Goal: Task Accomplishment & Management: Use online tool/utility

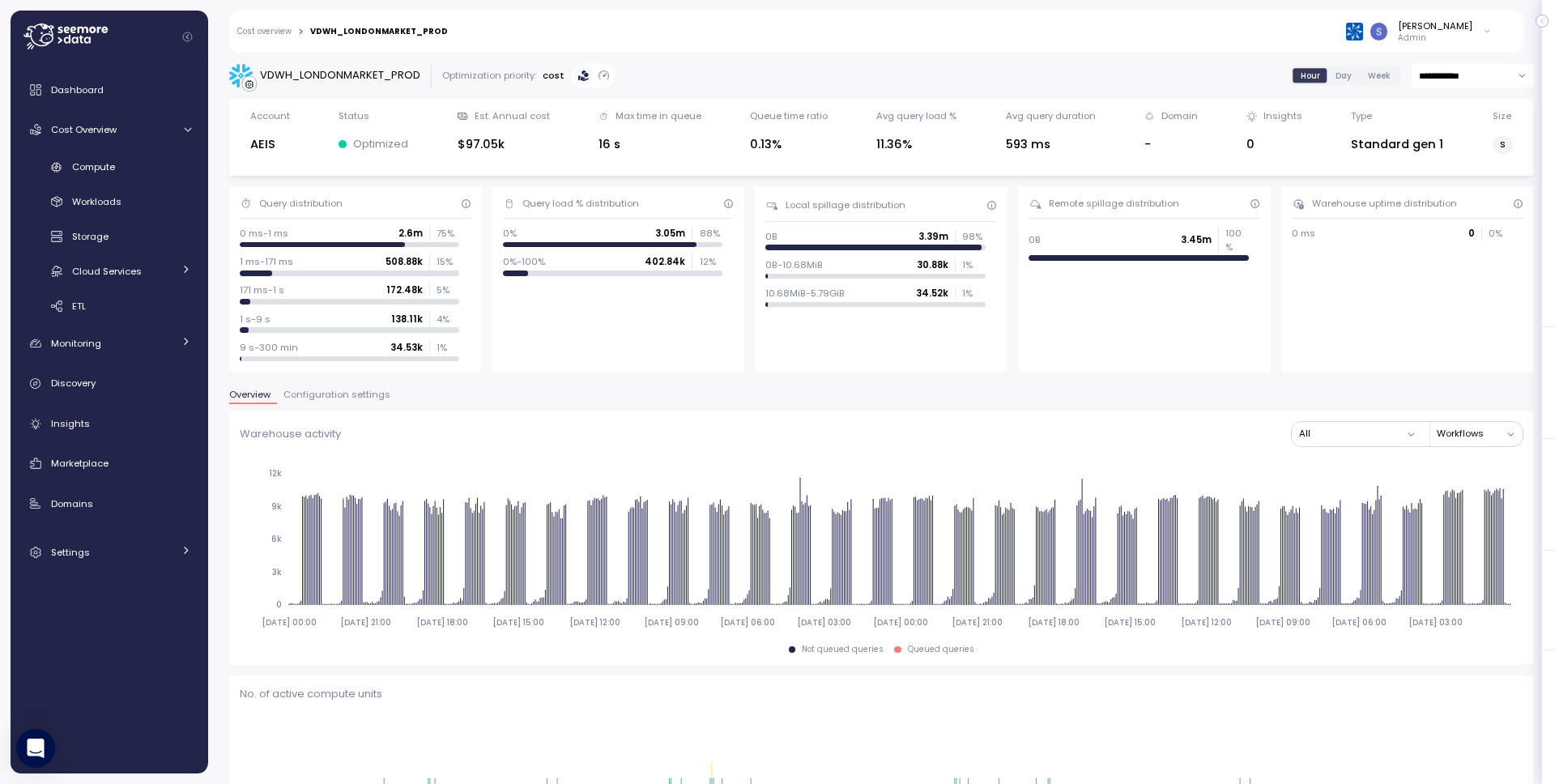
click at [339, 399] on span "Configuration settings" at bounding box center [337, 394] width 107 height 9
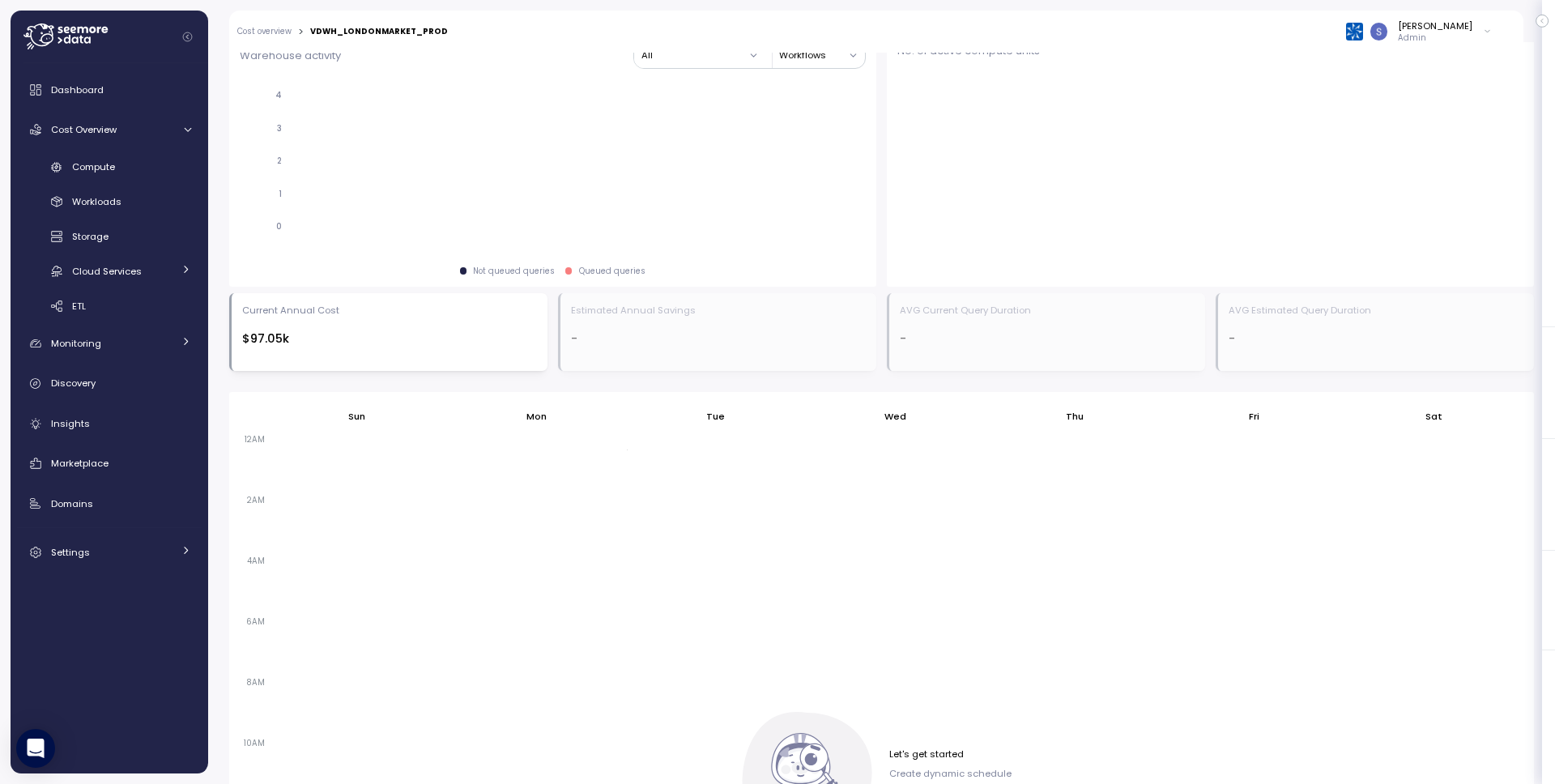
scroll to position [957, 0]
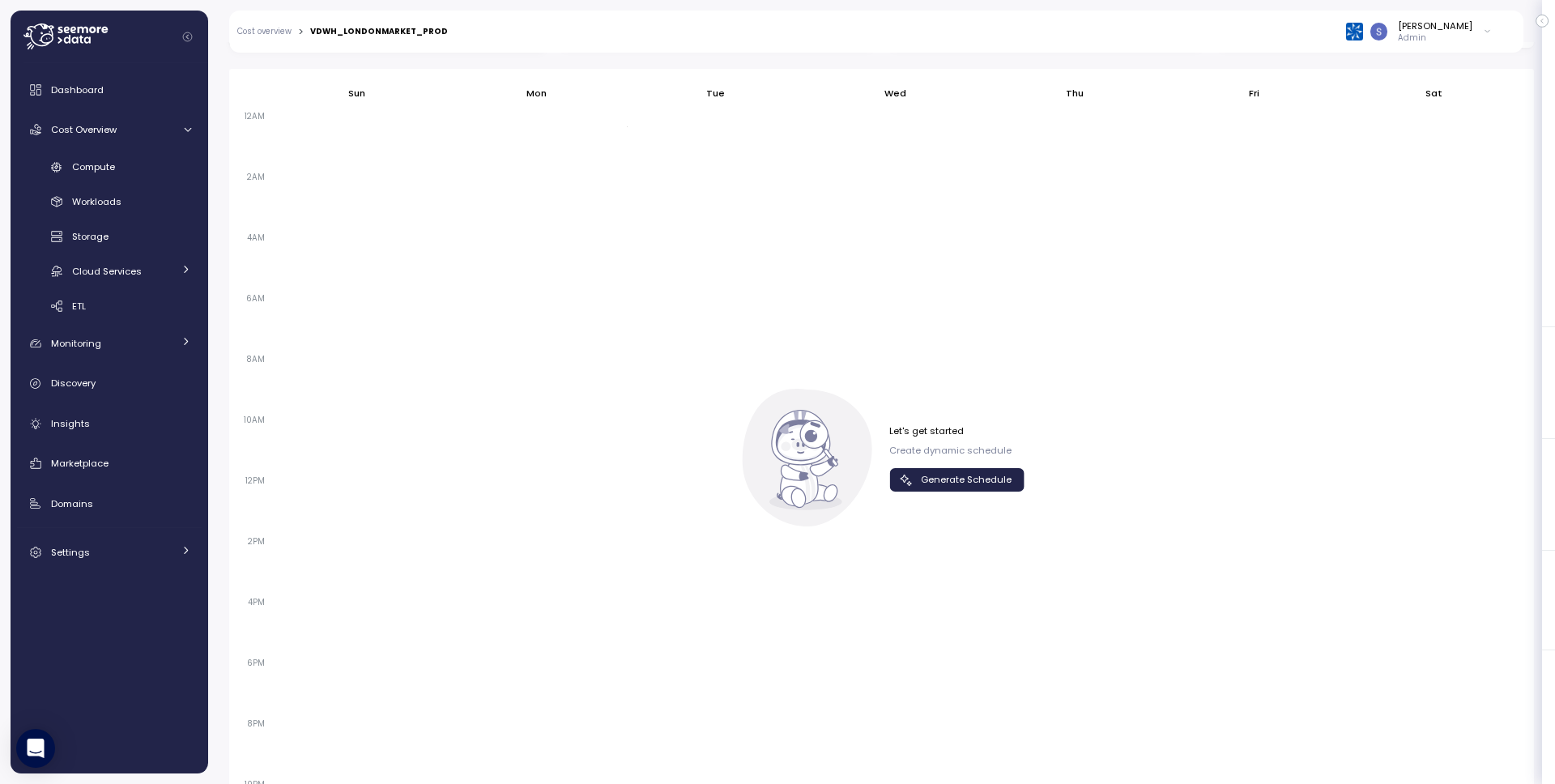
click at [1000, 479] on span "Generate Schedule" at bounding box center [966, 479] width 91 height 22
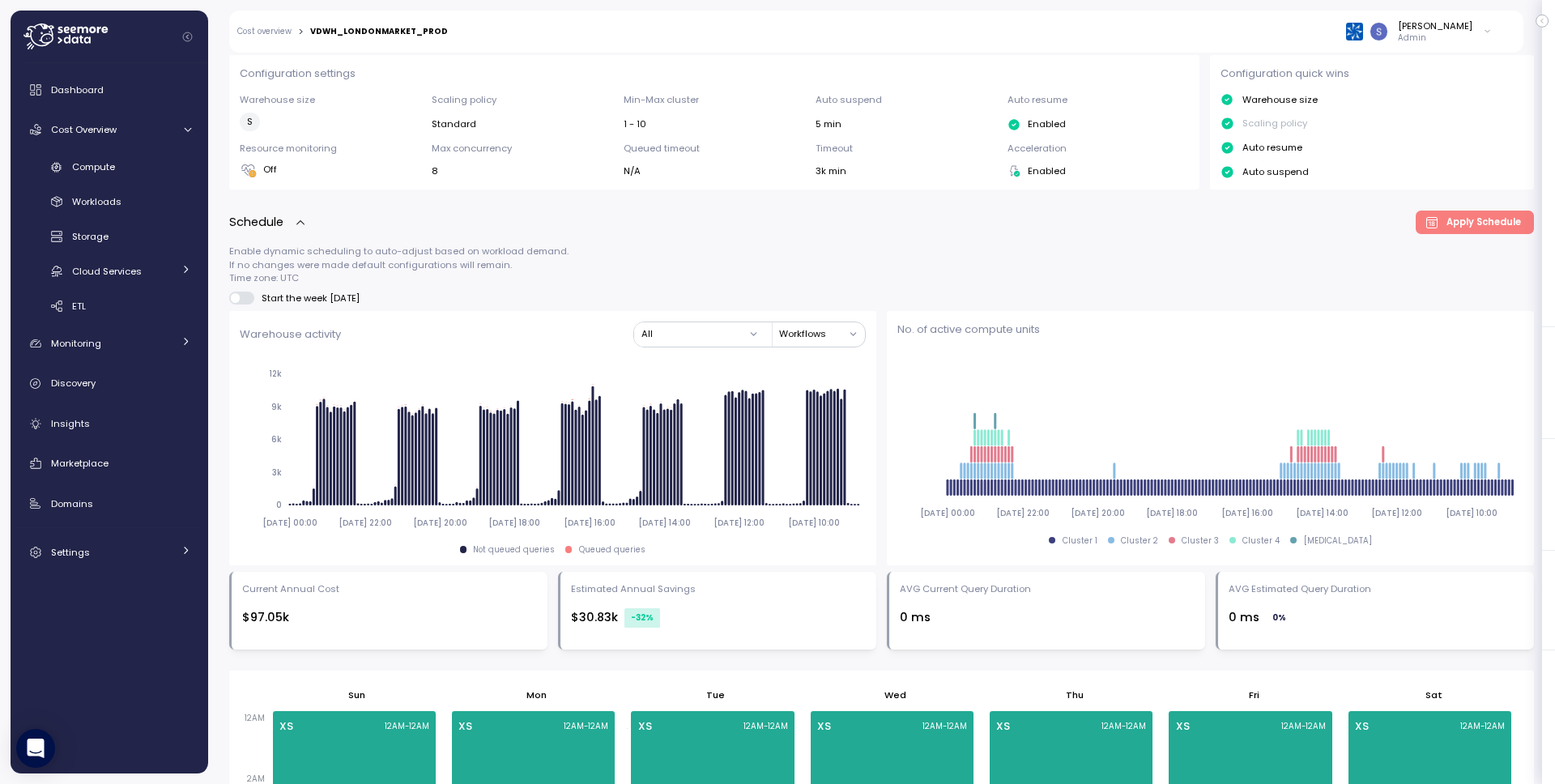
scroll to position [0, 0]
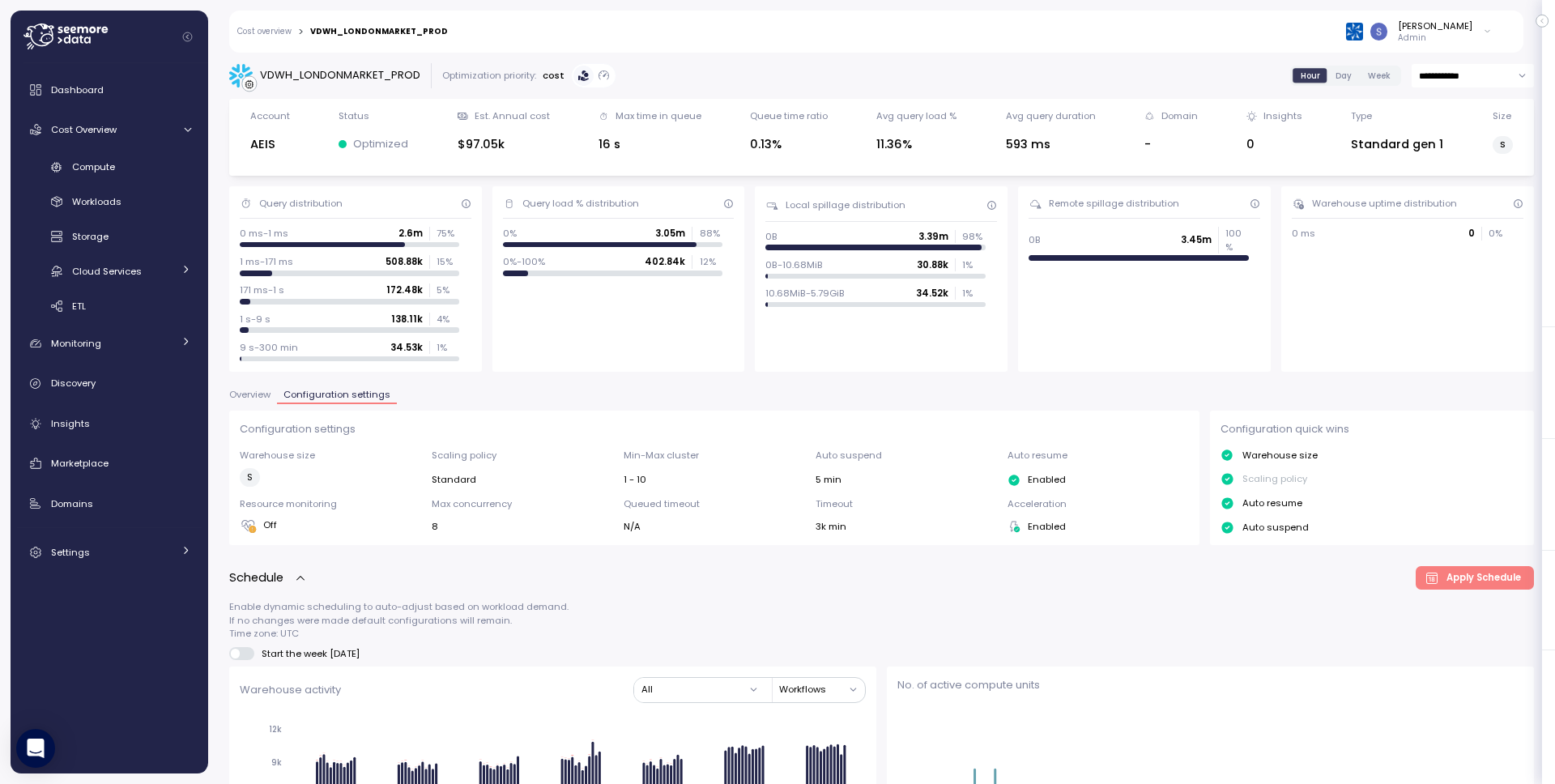
click at [280, 31] on link "Cost overview" at bounding box center [264, 32] width 54 height 8
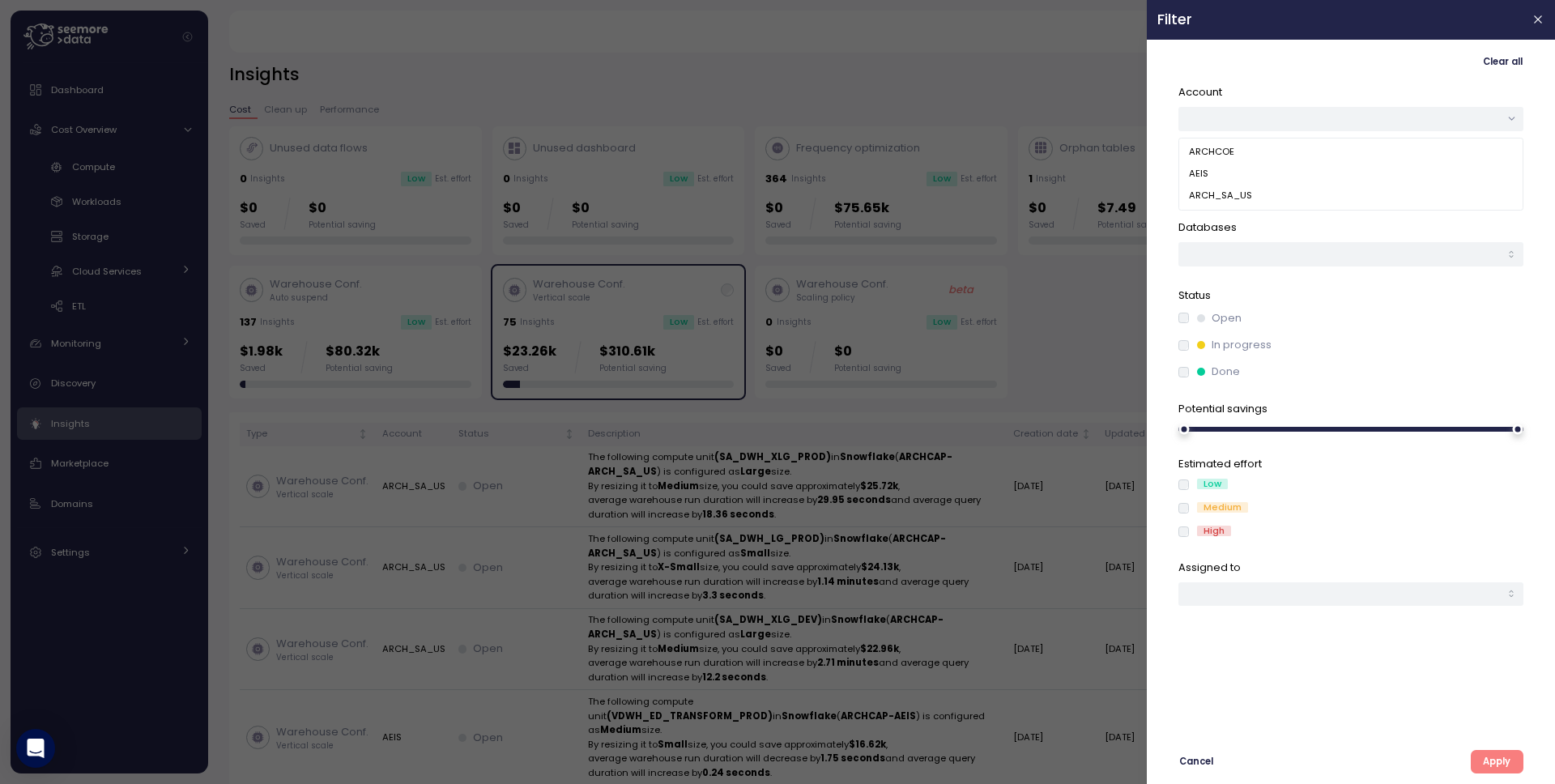
click at [518, 458] on div at bounding box center [778, 392] width 1555 height 784
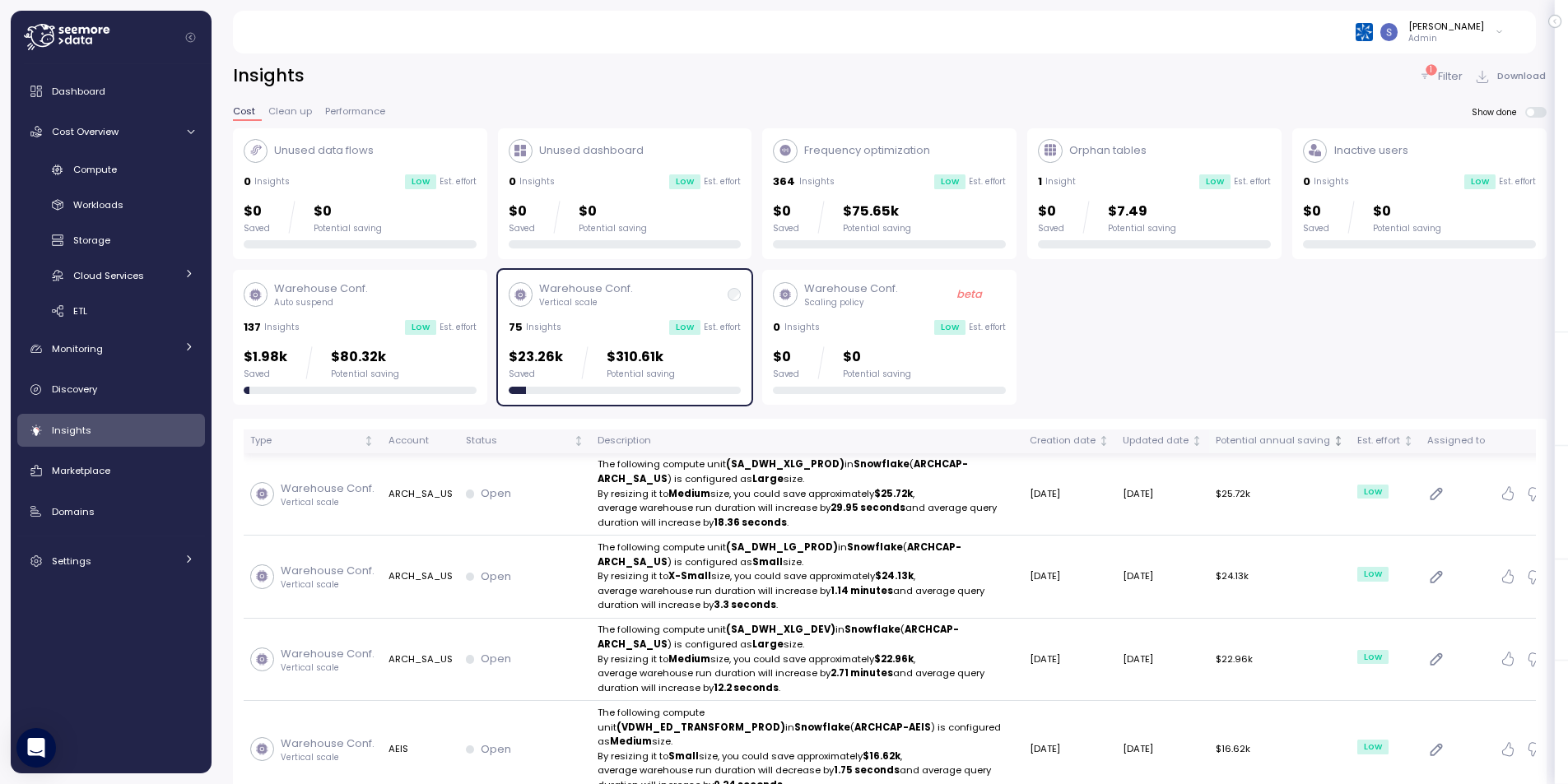
click at [1333, 445] on icon "Not sorted" at bounding box center [1339, 441] width 12 height 12
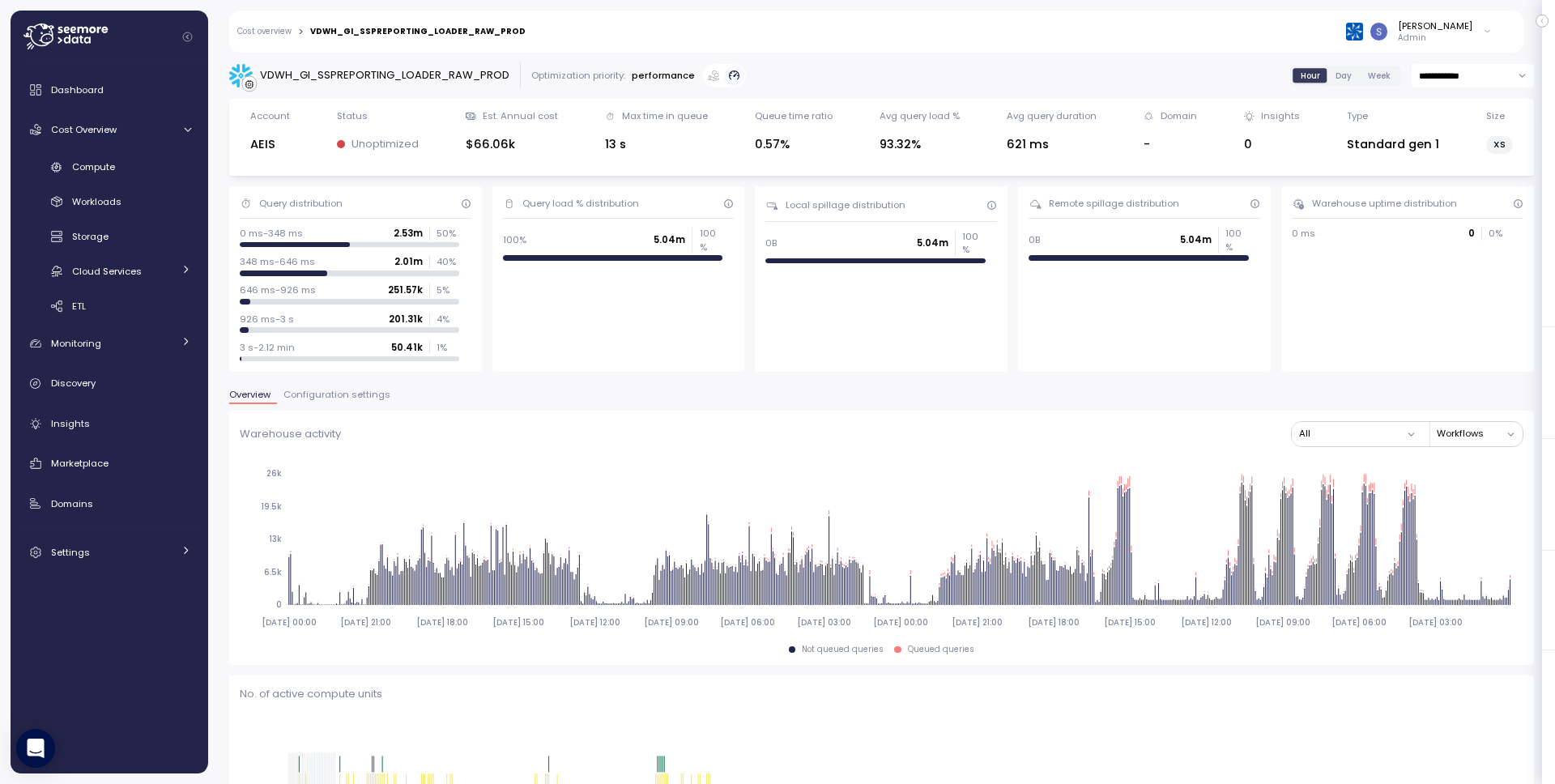
scroll to position [9, 0]
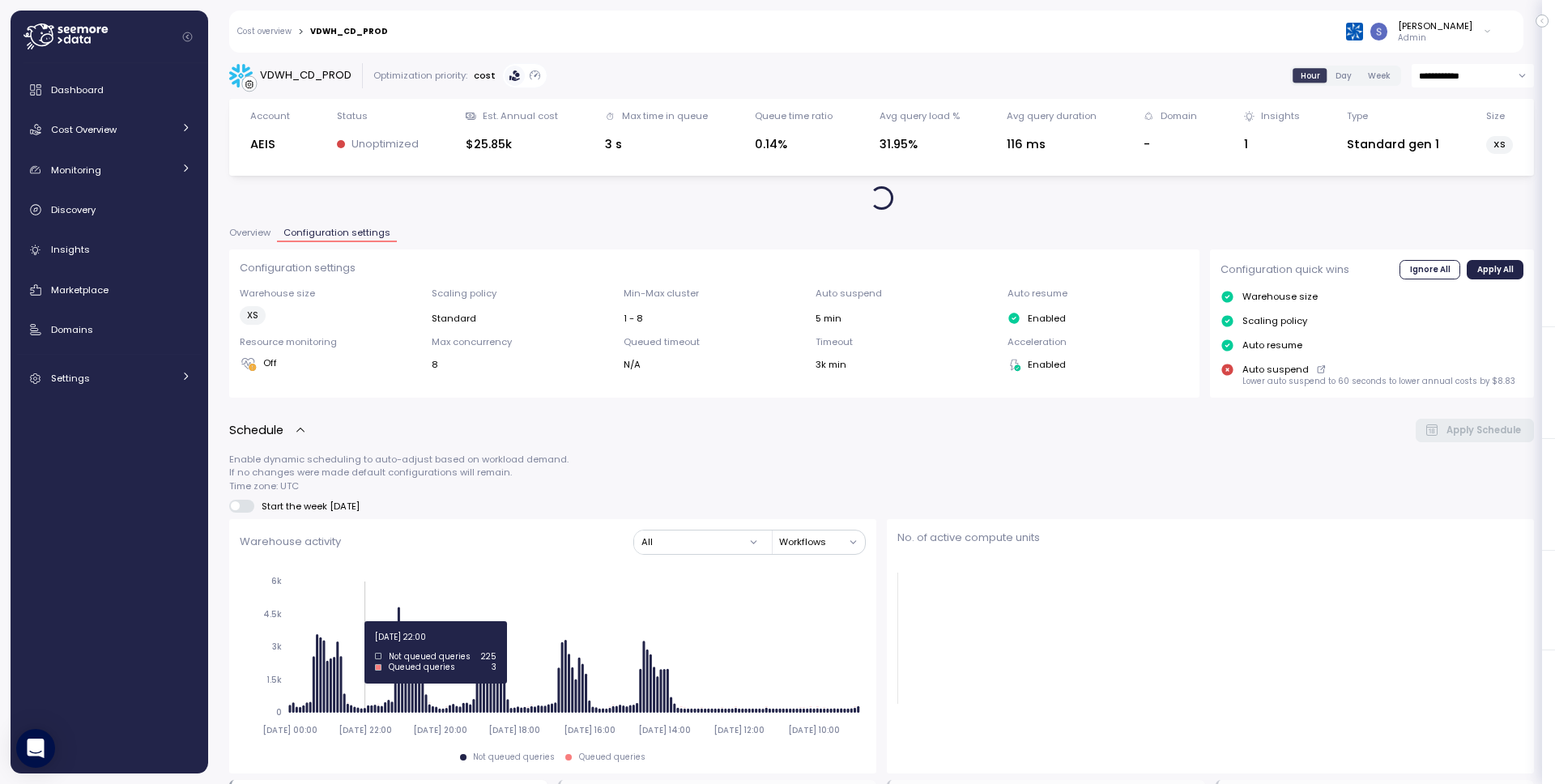
scroll to position [731, 0]
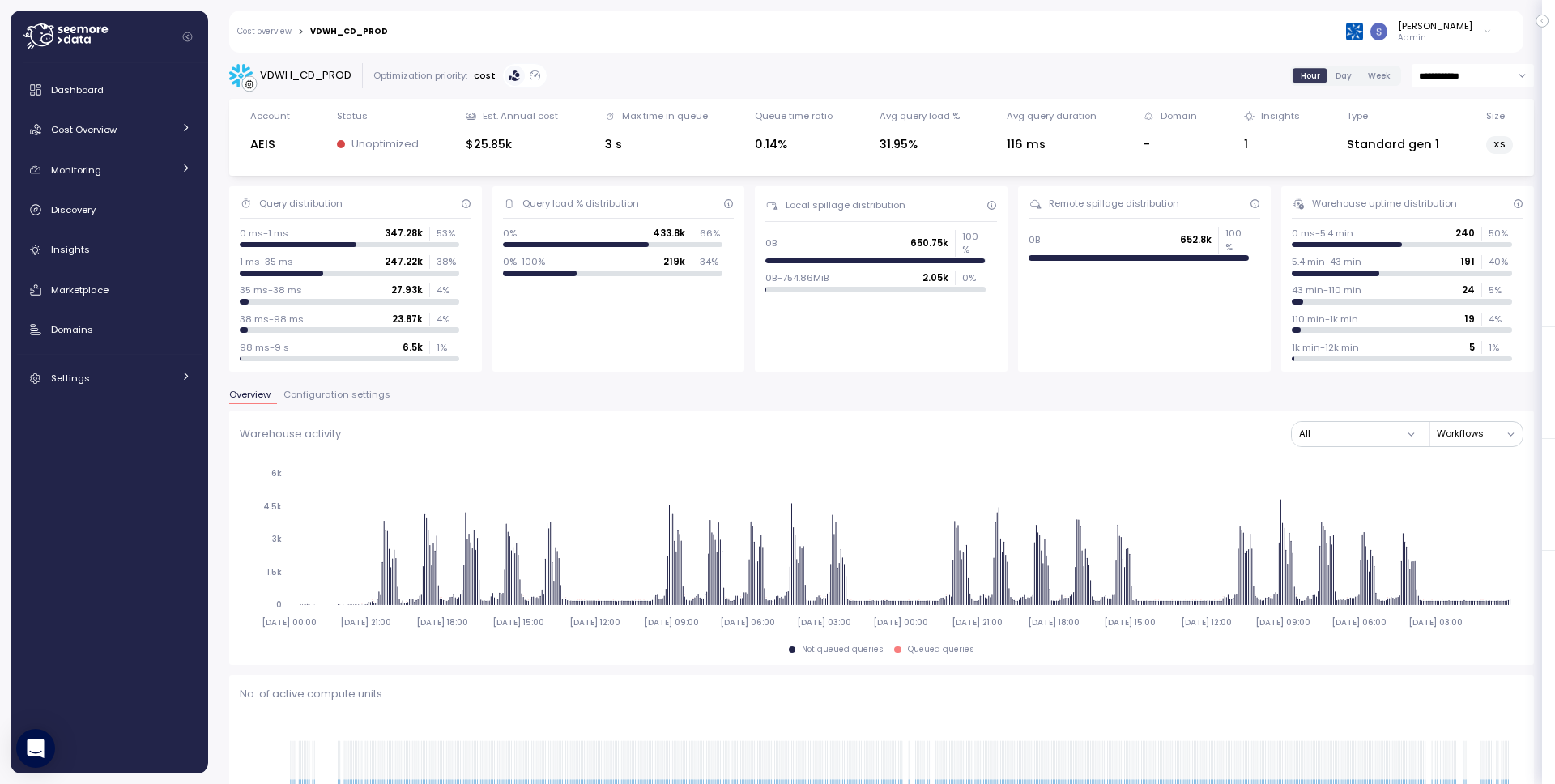
click at [279, 37] on div "Cost overview > VDWH_CD_PROD [PERSON_NAME] Admin" at bounding box center [865, 32] width 1273 height 42
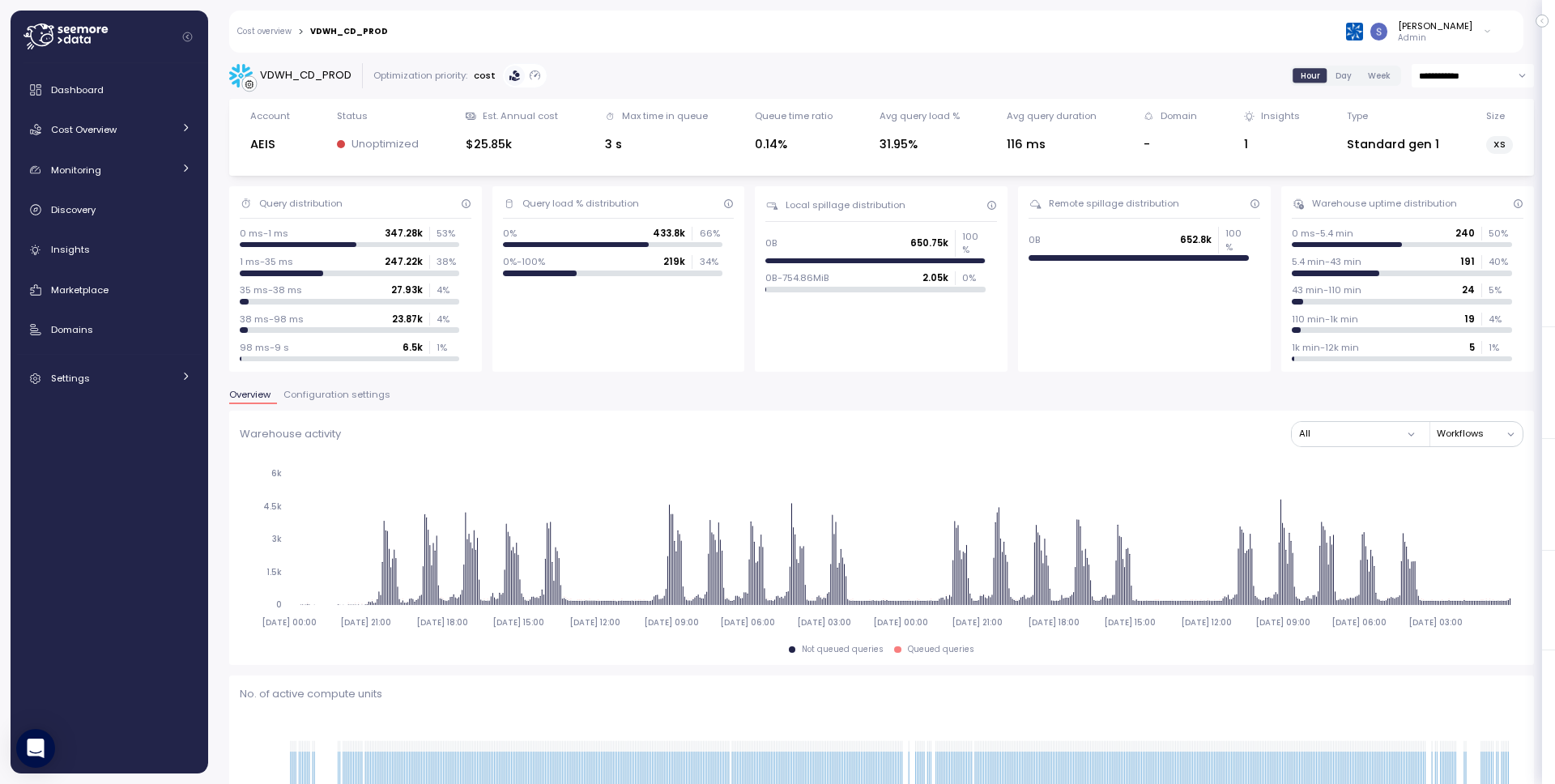
click at [280, 32] on link "Cost overview" at bounding box center [264, 32] width 54 height 8
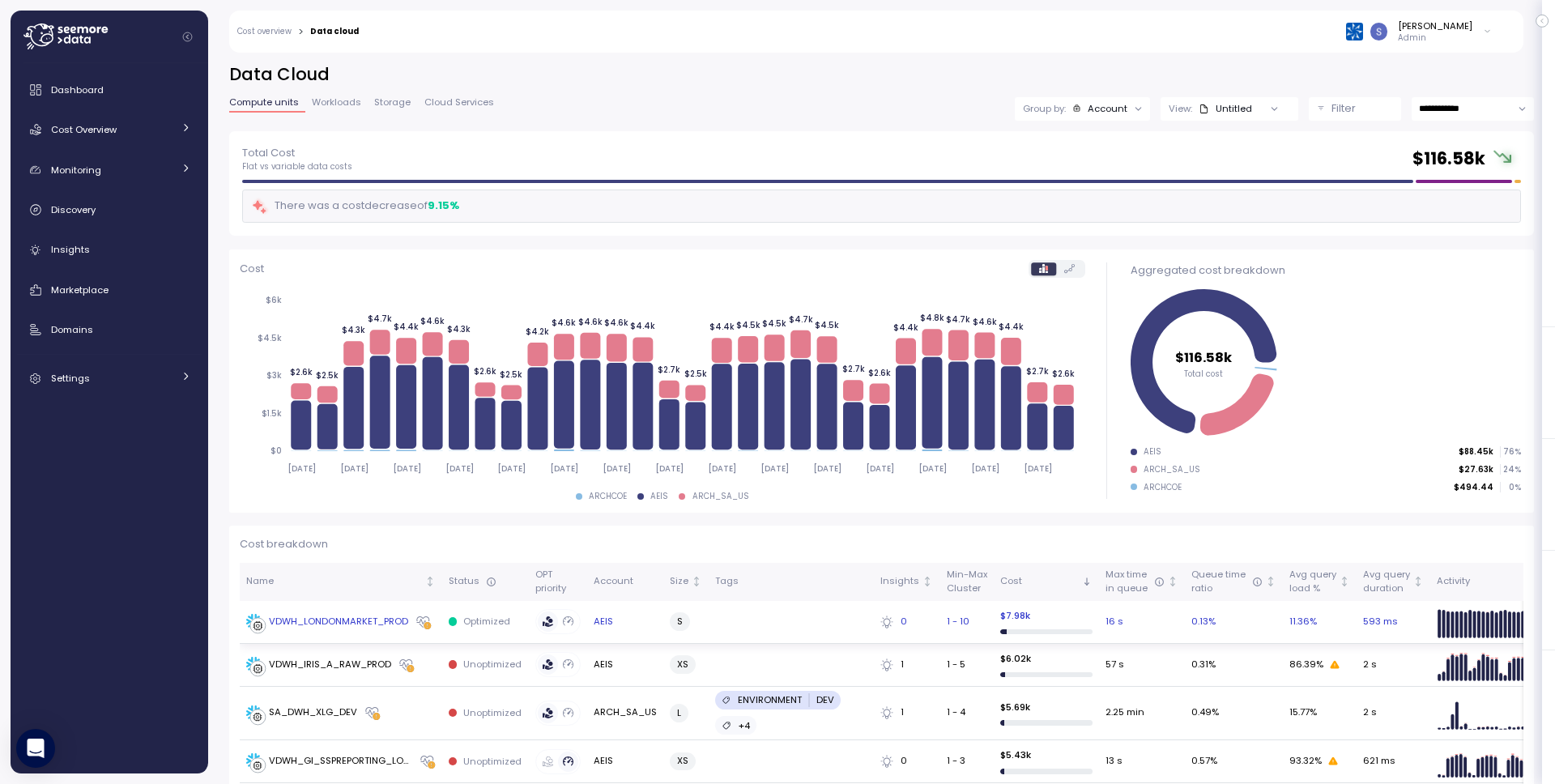
click at [342, 621] on div "VDWH_LONDONMARKET_PROD" at bounding box center [338, 622] width 139 height 15
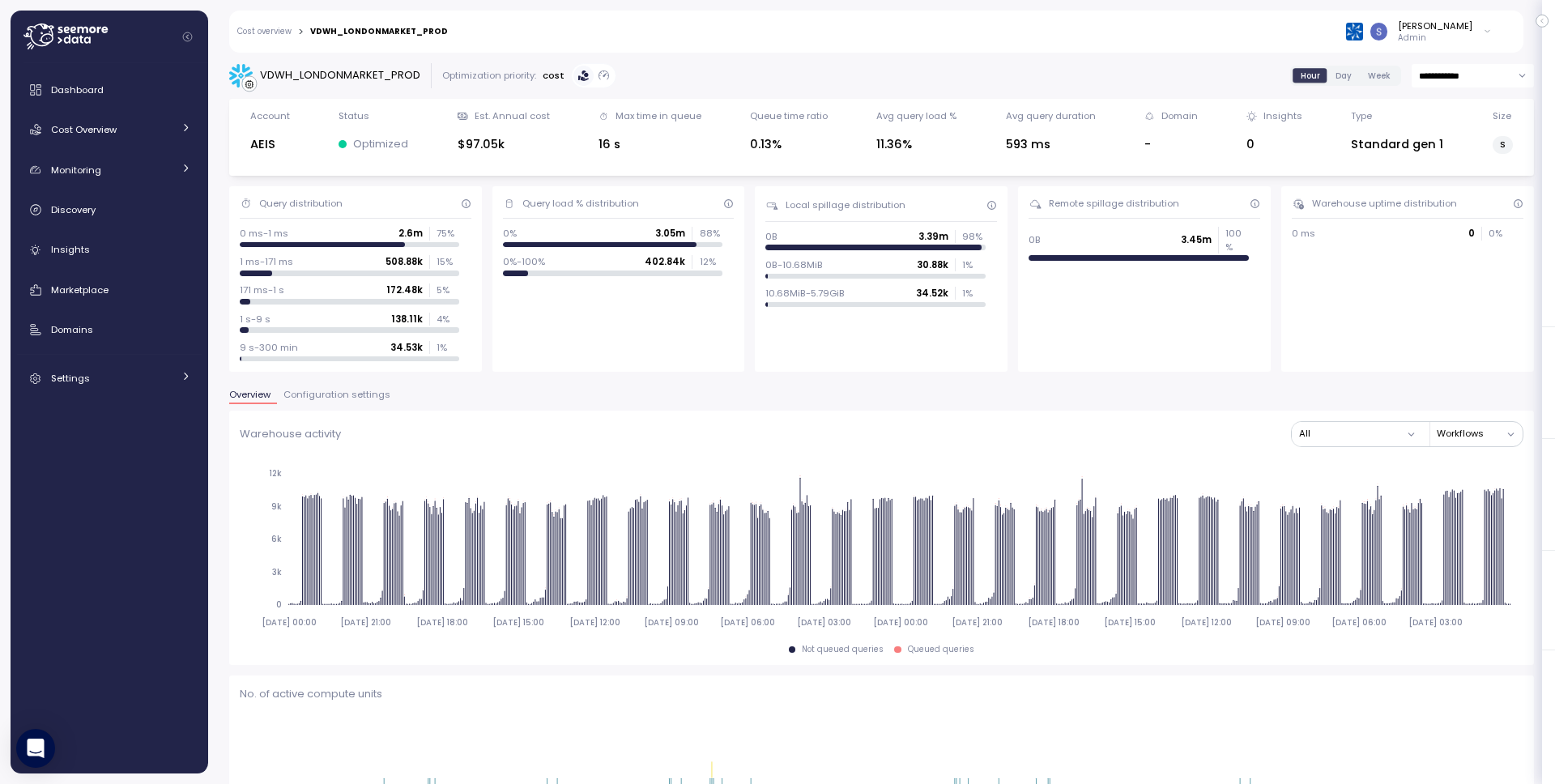
drag, startPoint x: 324, startPoint y: 386, endPoint x: 314, endPoint y: 396, distance: 14.1
click at [314, 396] on span "Configuration settings" at bounding box center [337, 394] width 107 height 9
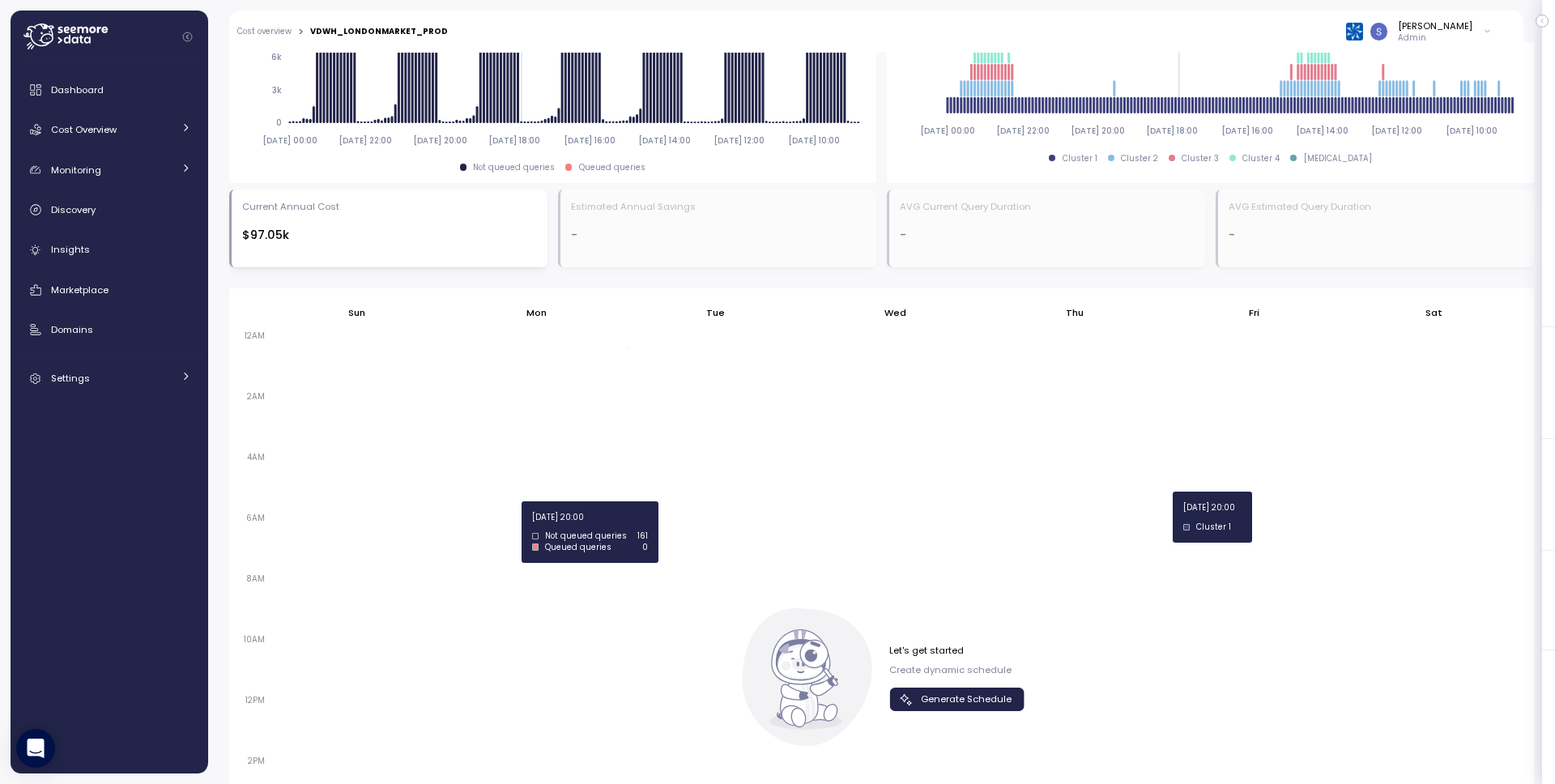
scroll to position [748, 0]
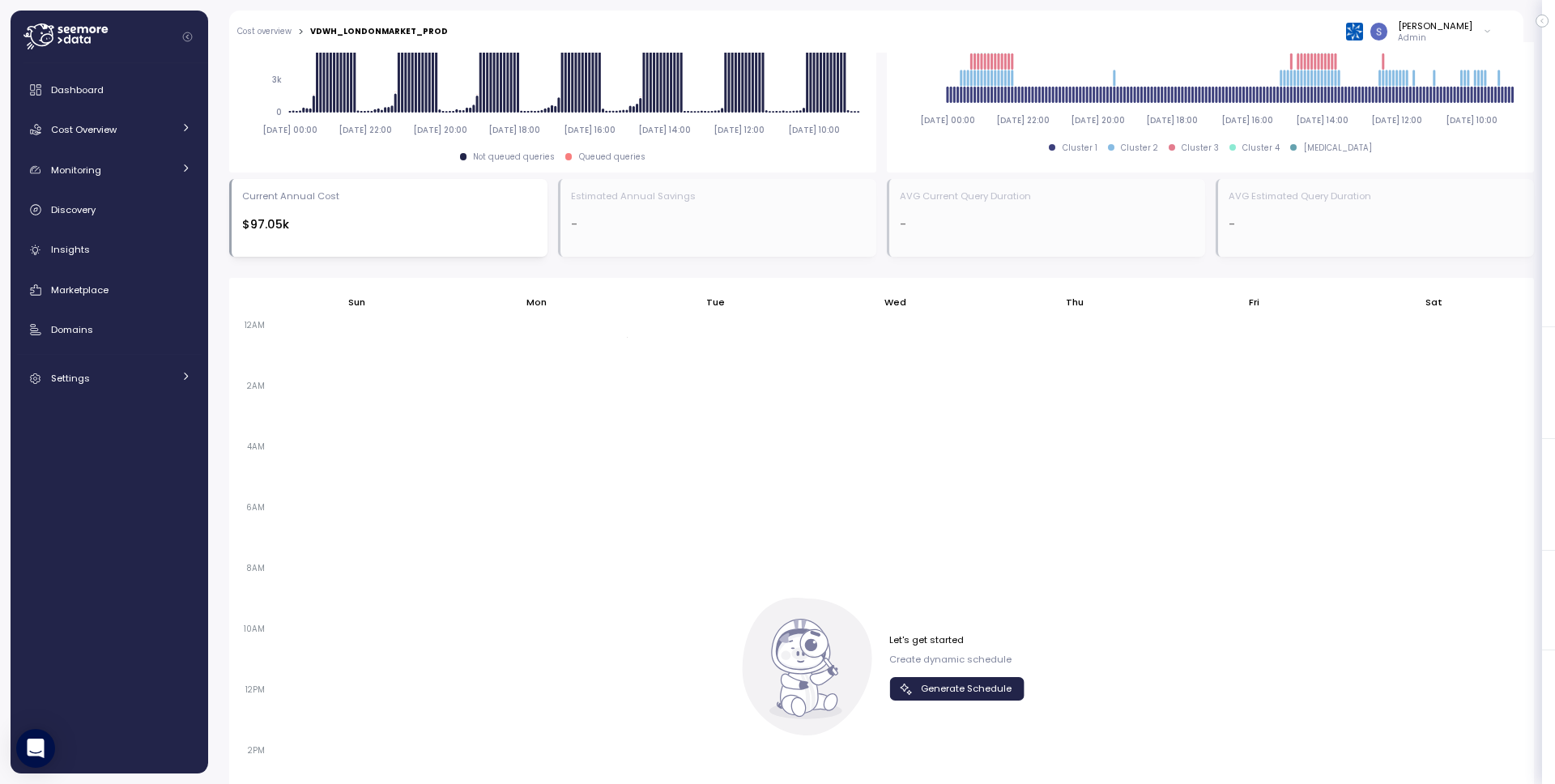
click at [958, 687] on span "Generate Schedule" at bounding box center [966, 688] width 91 height 22
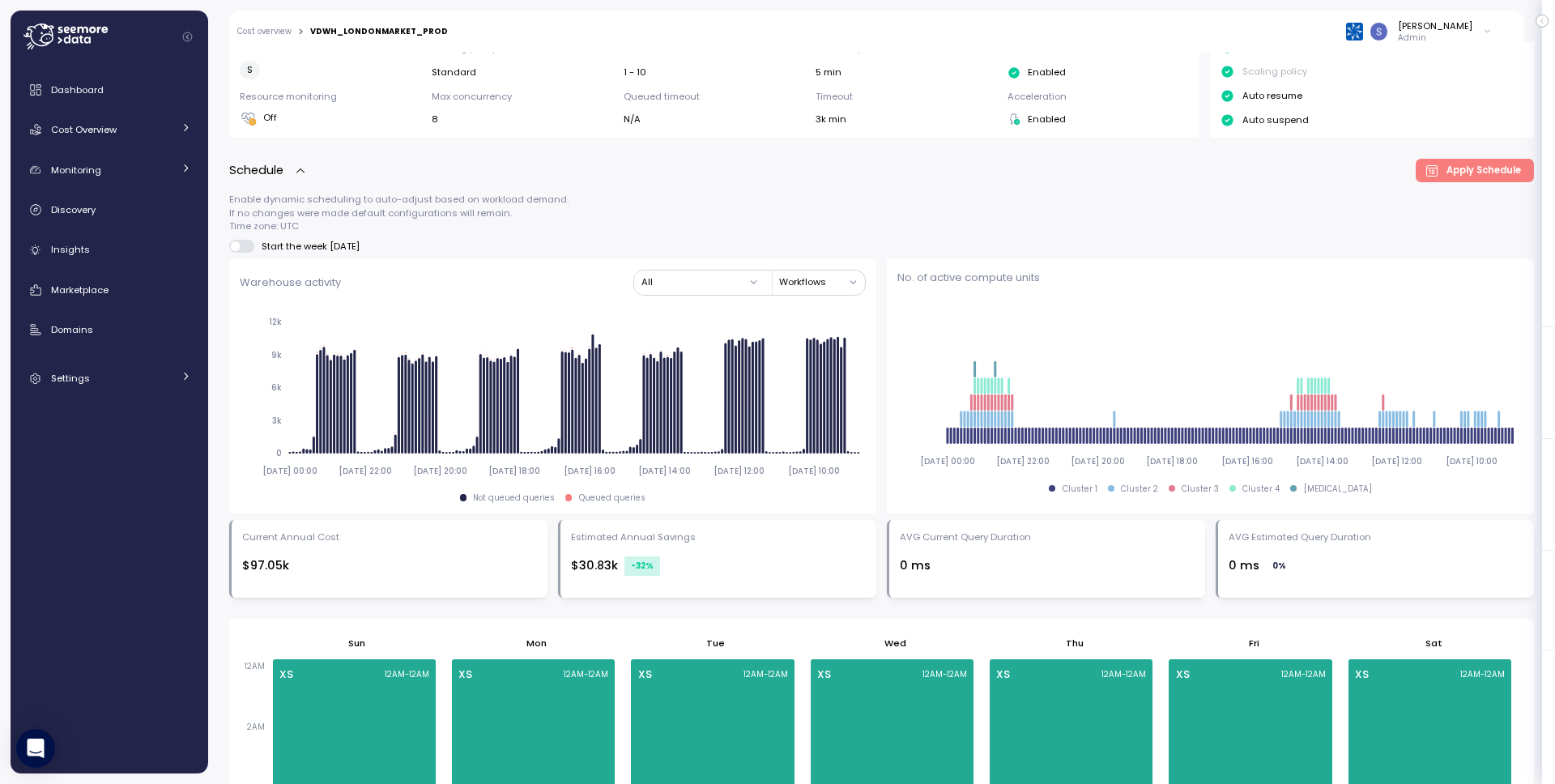
scroll to position [230, 0]
